Goal: Check status: Check status

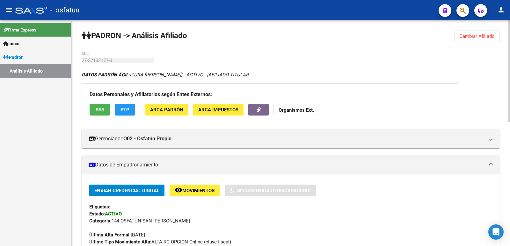
click at [458, 36] on button "Cambiar Afiliado" at bounding box center [477, 36] width 46 height 11
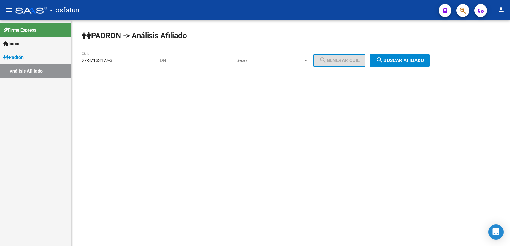
drag, startPoint x: 203, startPoint y: 63, endPoint x: 182, endPoint y: 67, distance: 21.6
click at [202, 63] on div "DNI" at bounding box center [196, 59] width 72 height 14
paste input "22543304"
type input "22543304"
click at [267, 63] on div "Sexo Sexo" at bounding box center [273, 59] width 72 height 14
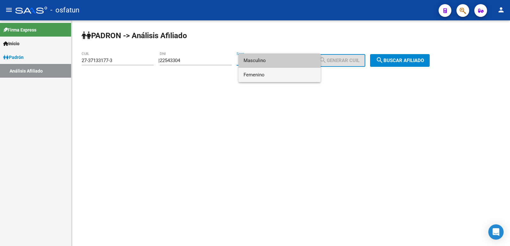
click at [266, 73] on span "Femenino" at bounding box center [280, 75] width 72 height 14
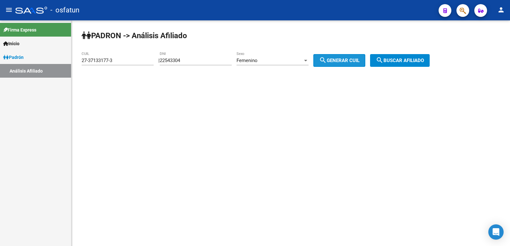
click at [341, 61] on span "search Generar CUIL" at bounding box center [339, 61] width 40 height 6
type input "27-22543304-1"
click at [384, 62] on mat-icon "search" at bounding box center [380, 60] width 8 height 8
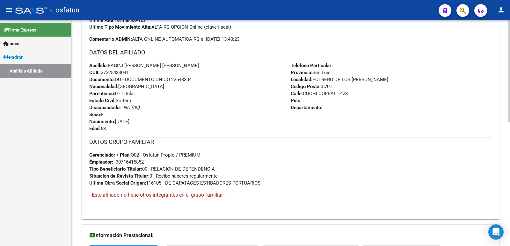
scroll to position [276, 0]
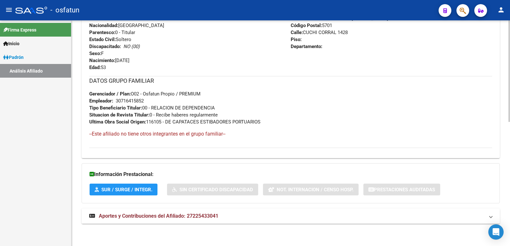
click at [184, 212] on mat-expansion-panel-header "Aportes y Contribuciones del Afiliado: 27225433041" at bounding box center [291, 216] width 418 height 15
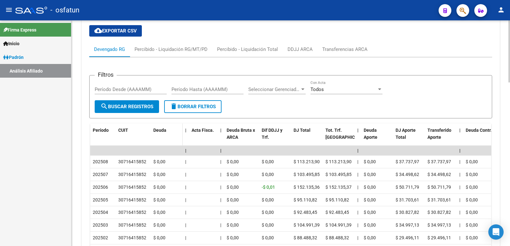
scroll to position [596, 0]
